Goal: Task Accomplishment & Management: Use online tool/utility

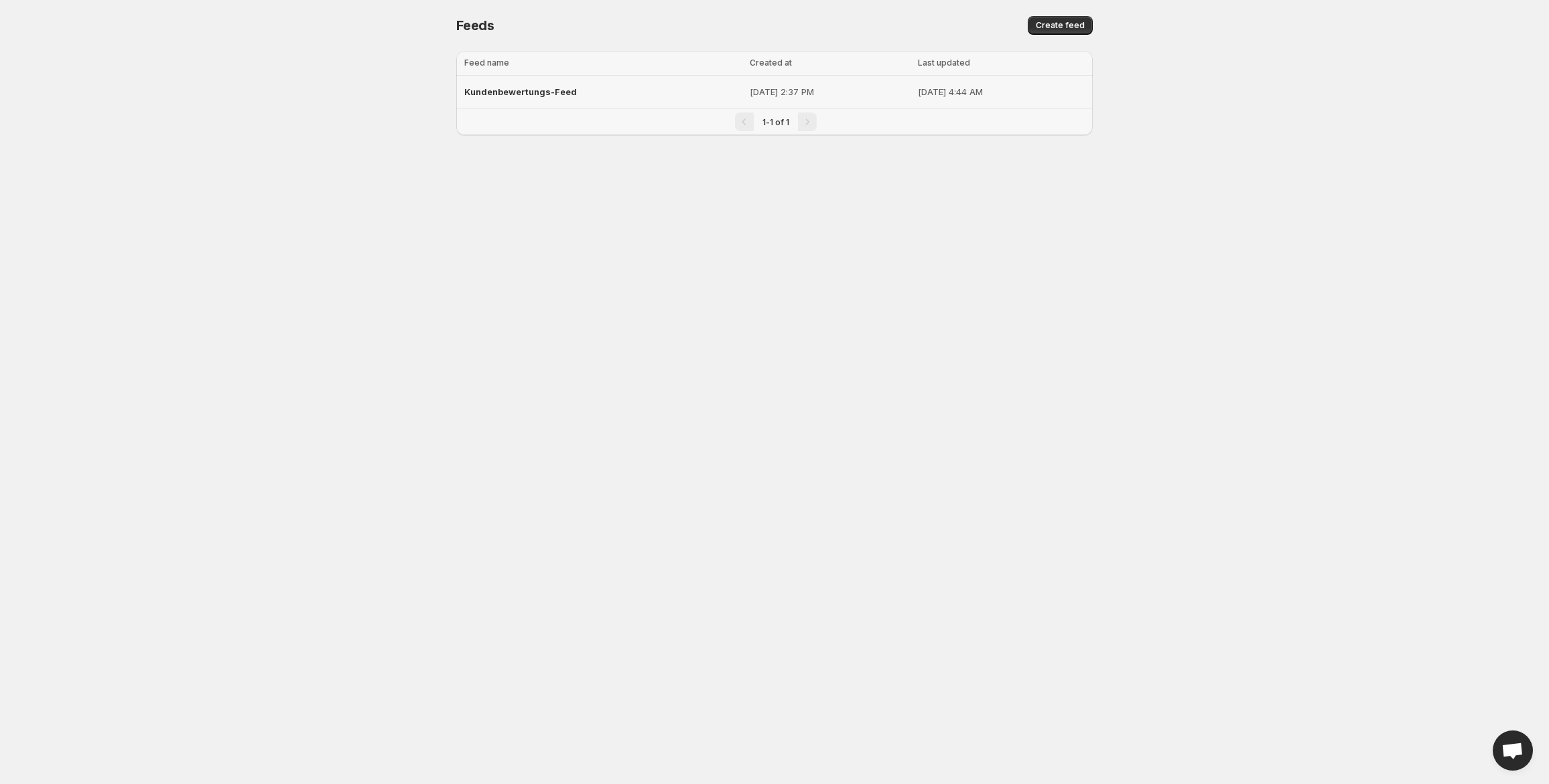
click at [506, 93] on span "Kundenbewertungs-Feed" at bounding box center [520, 92] width 112 height 11
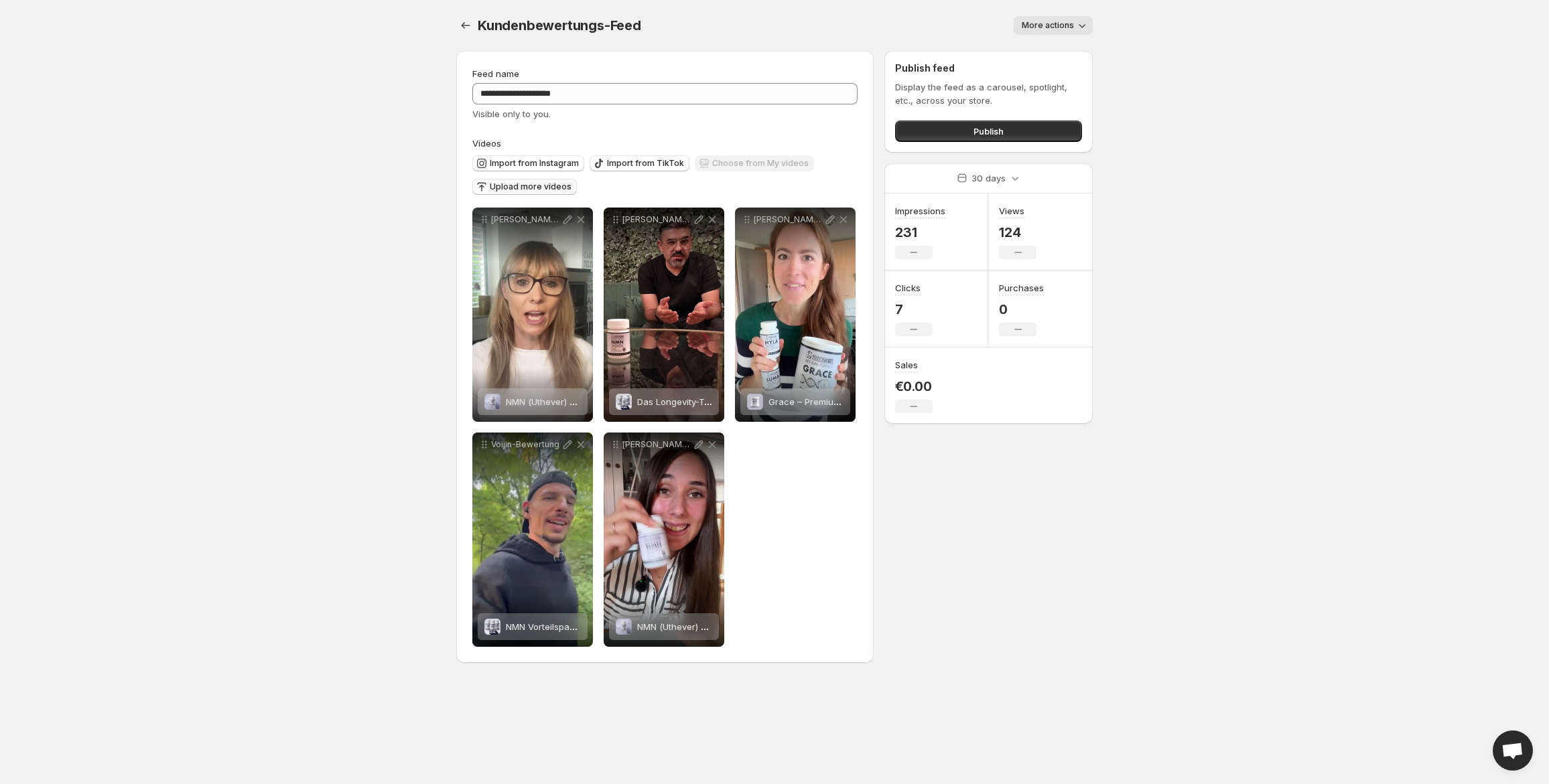
click at [530, 184] on span "Upload more videos" at bounding box center [530, 186] width 82 height 11
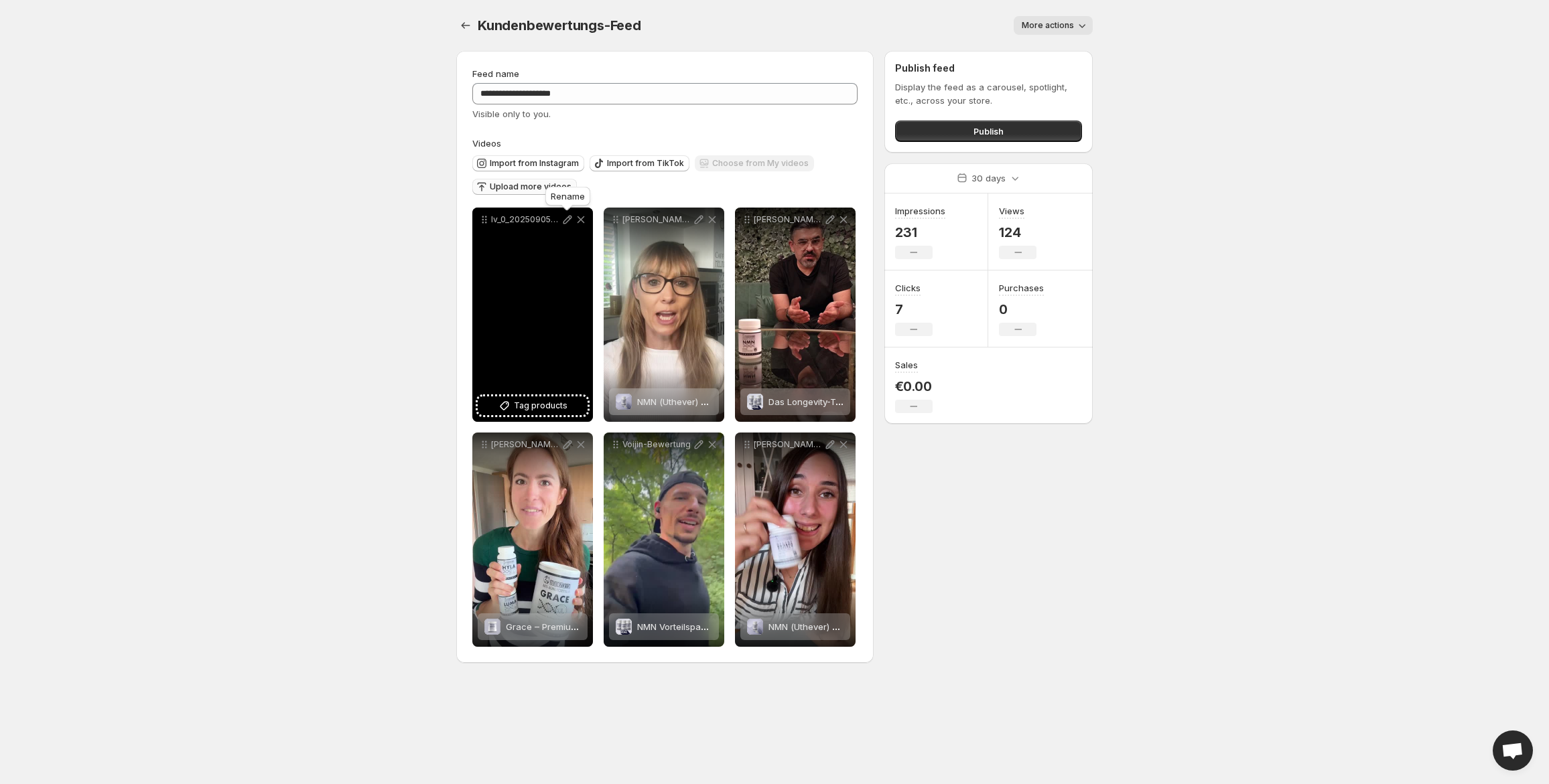
click at [568, 214] on icon at bounding box center [567, 220] width 13 height 13
click at [536, 399] on button "Tag products" at bounding box center [533, 405] width 110 height 19
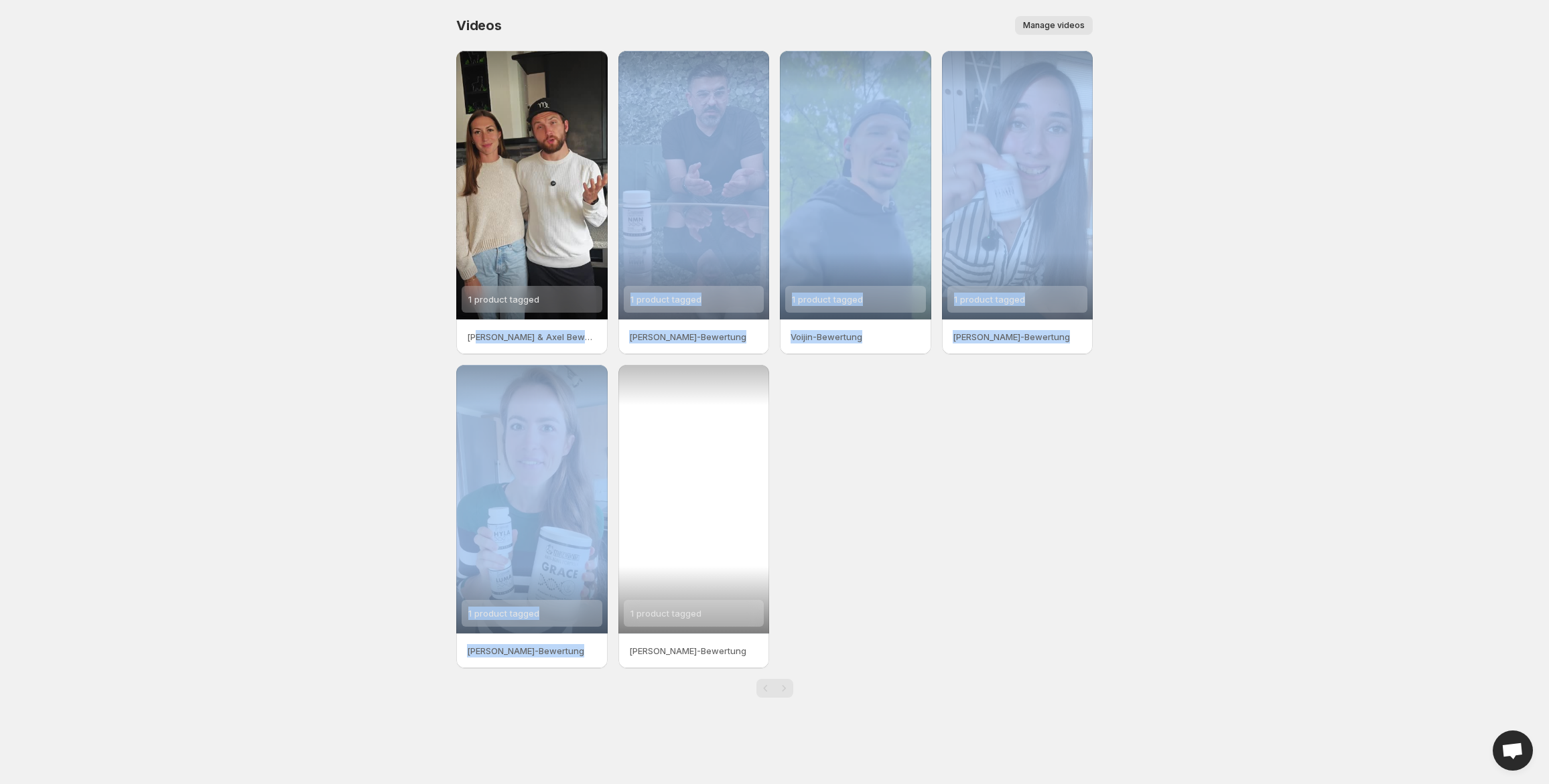
drag, startPoint x: 475, startPoint y: 330, endPoint x: 743, endPoint y: 378, distance: 272.3
click at [743, 378] on div "1 product tagged [PERSON_NAME] & Axel Bewertung 1 product tagged [PERSON_NAME]-…" at bounding box center [774, 360] width 636 height 618
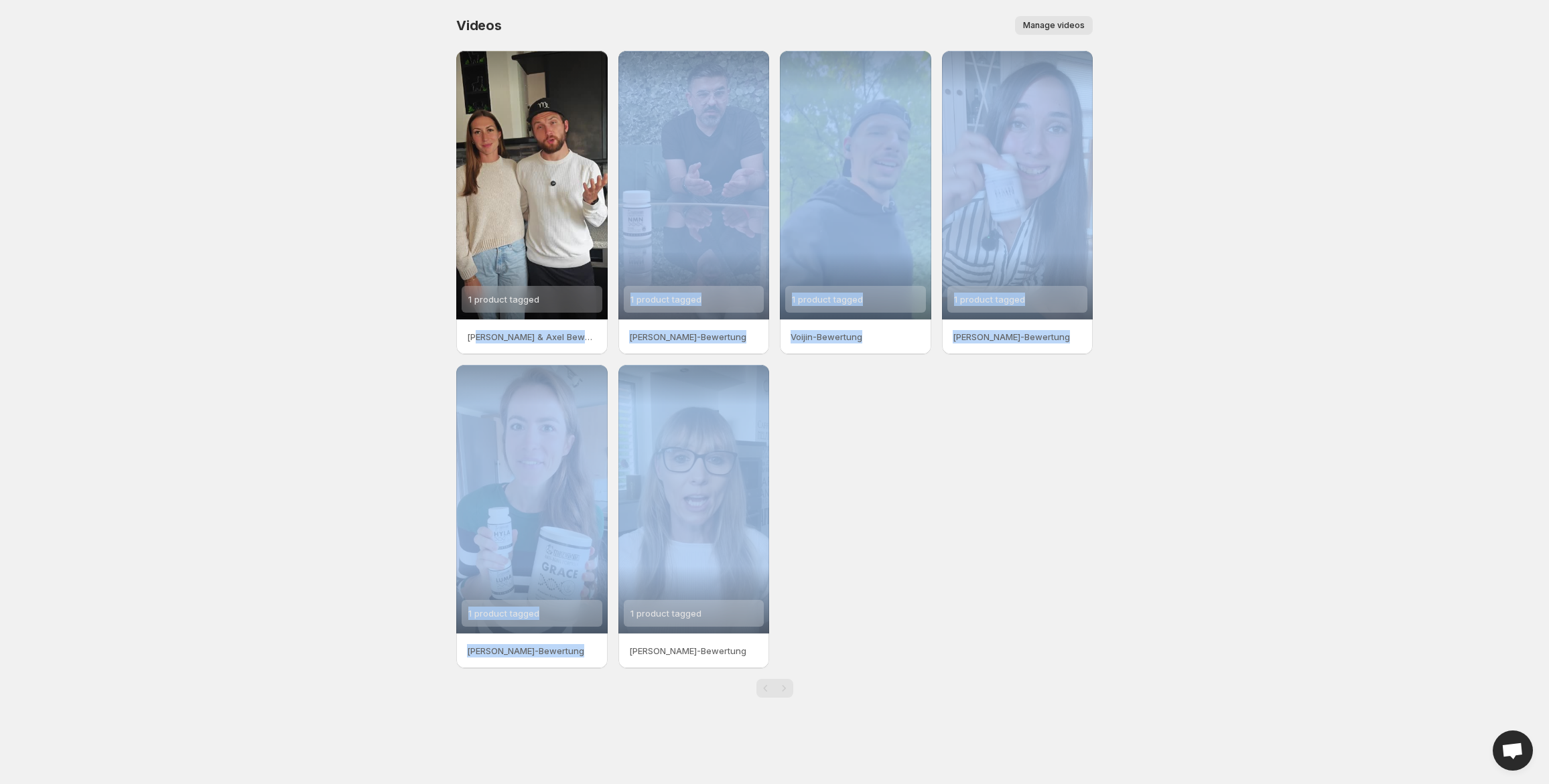
click at [1003, 452] on div "1 product tagged [PERSON_NAME] & Axel Bewertung 1 product tagged [PERSON_NAME]-…" at bounding box center [774, 360] width 636 height 618
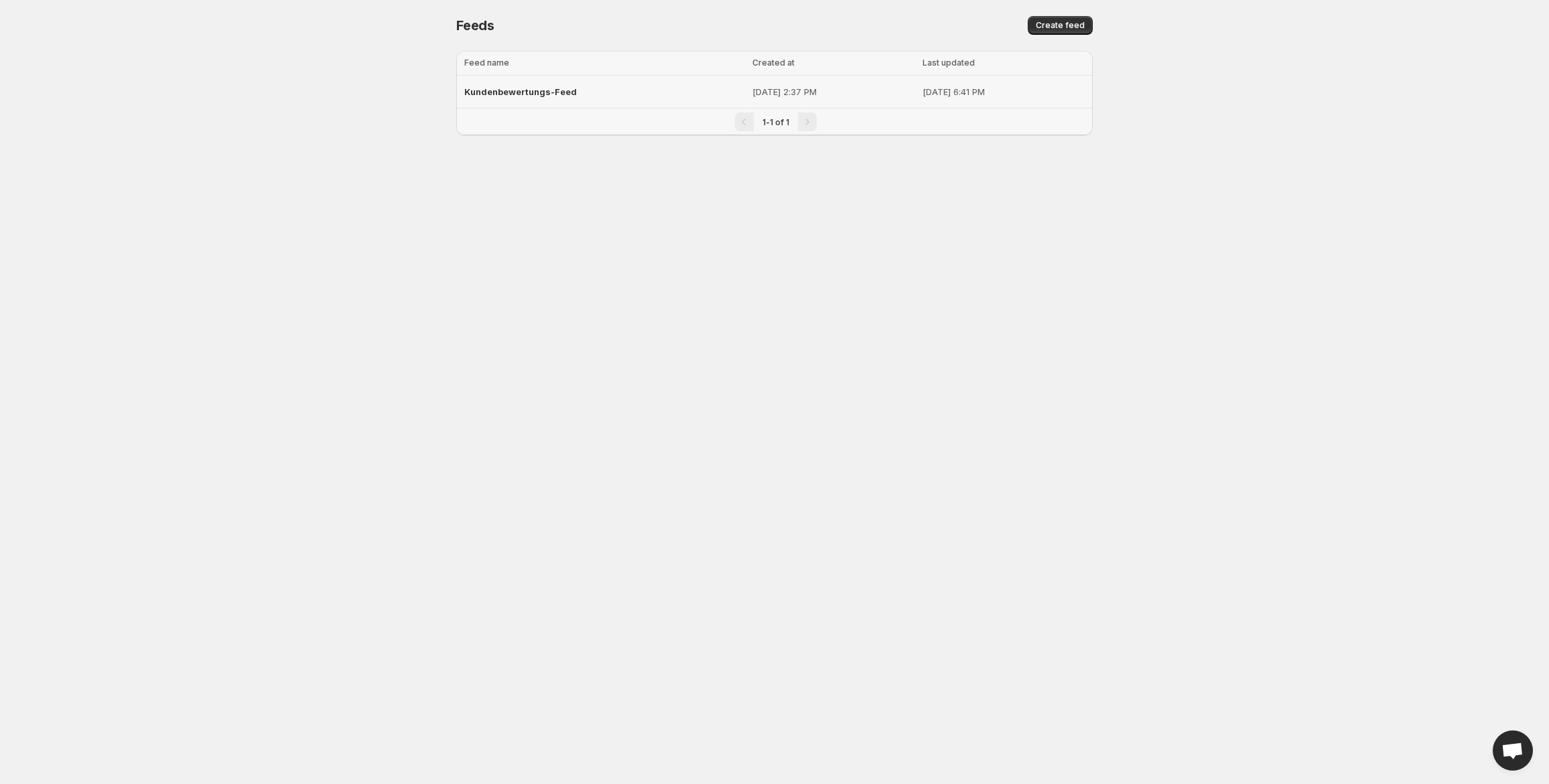
click at [530, 95] on span "Kundenbewertungs-Feed" at bounding box center [520, 92] width 112 height 11
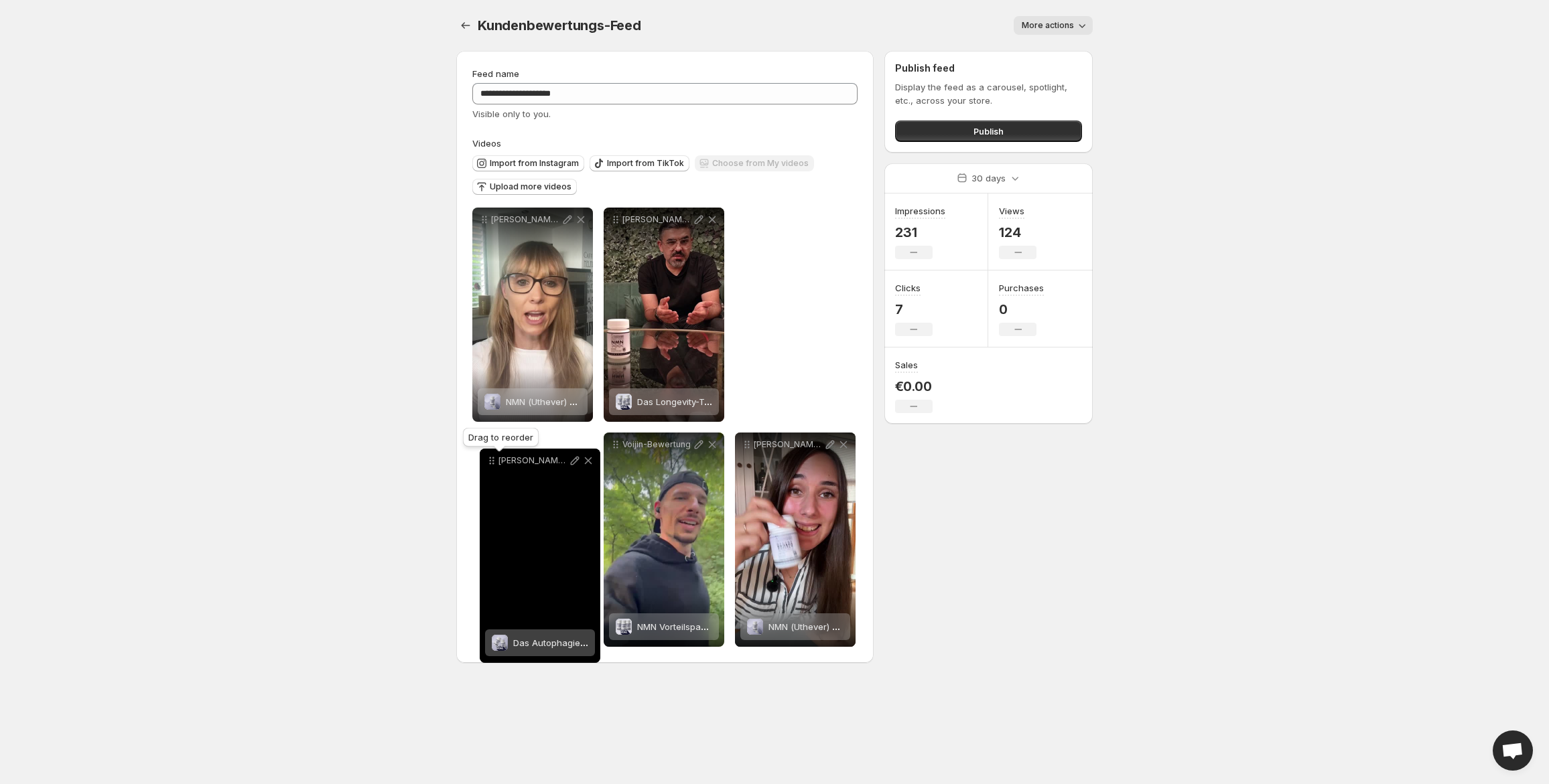
drag, startPoint x: 485, startPoint y: 220, endPoint x: 492, endPoint y: 461, distance: 241.1
